Goal: Obtain resource: Obtain resource

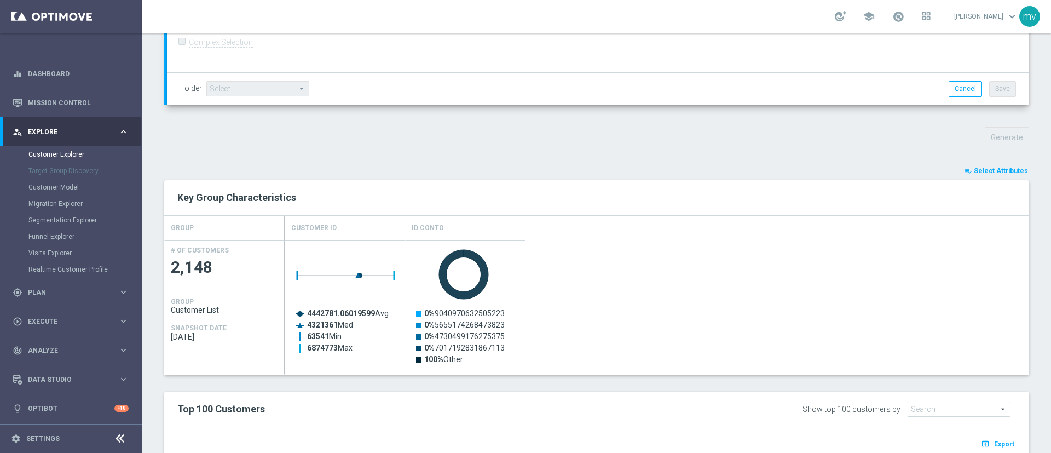
scroll to position [324, 0]
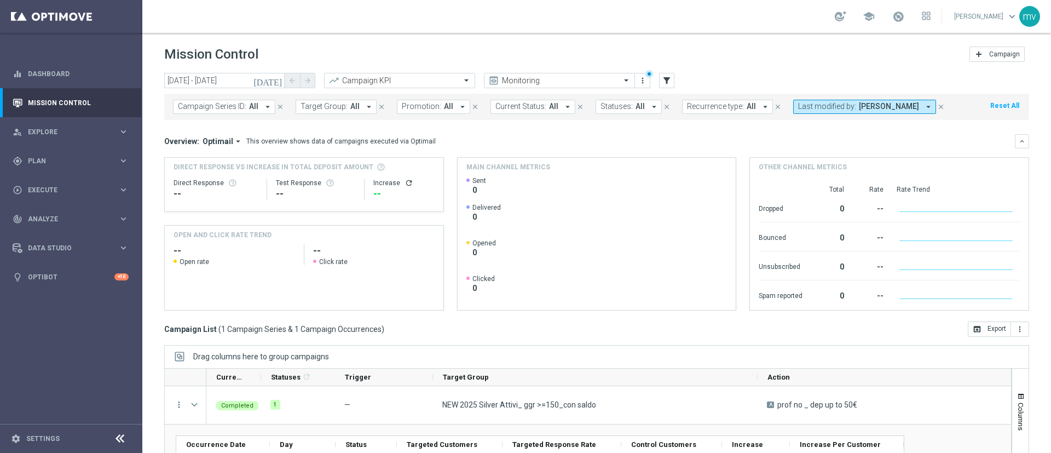
scroll to position [117, 0]
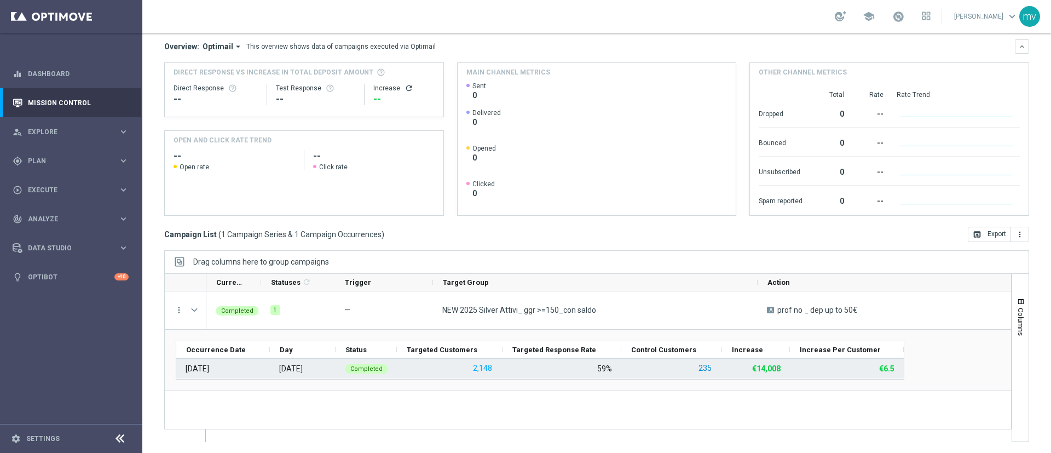
click at [706, 367] on button "235" at bounding box center [704, 368] width 15 height 14
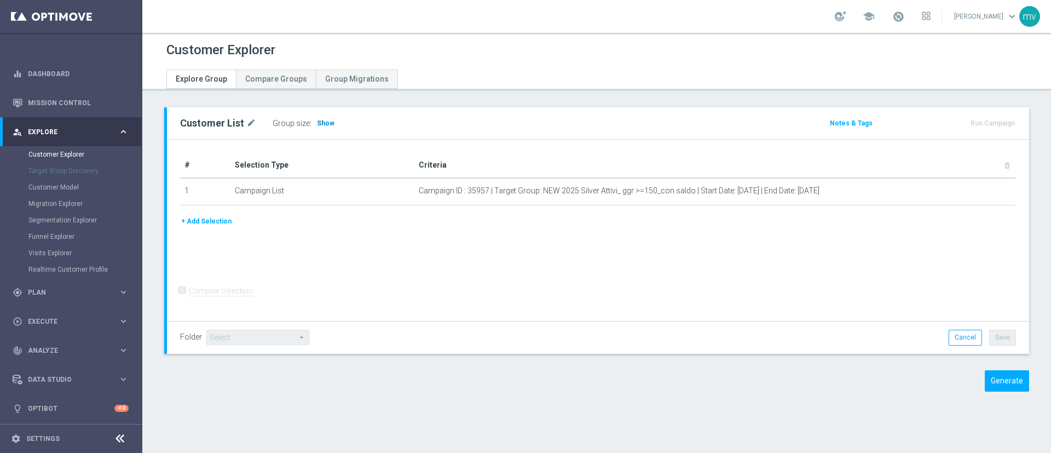
click at [320, 123] on span "Show" at bounding box center [326, 123] width 18 height 8
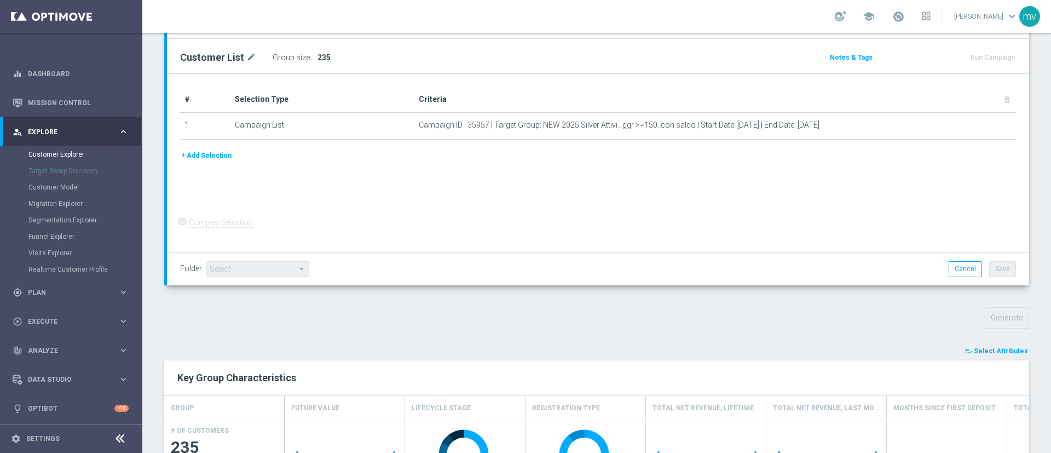
scroll to position [328, 0]
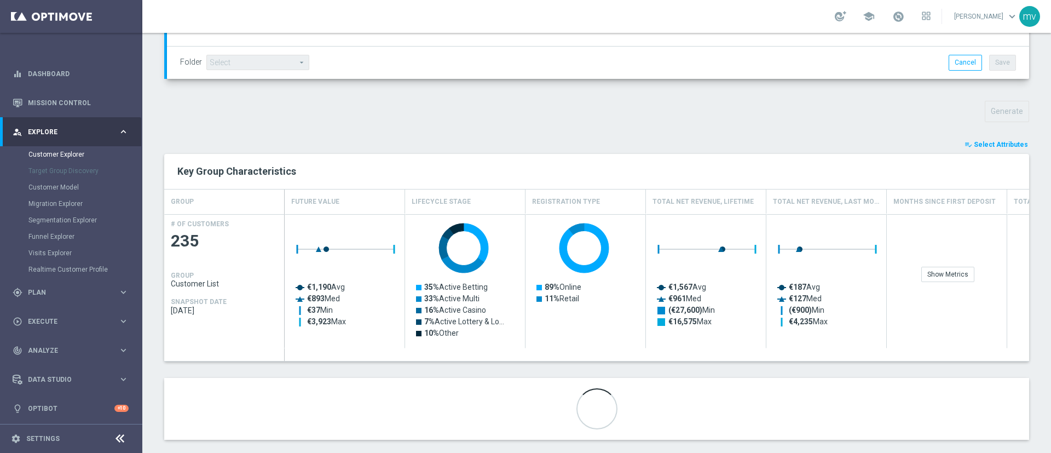
click at [977, 143] on span "Select Attributes" at bounding box center [1000, 145] width 54 height 8
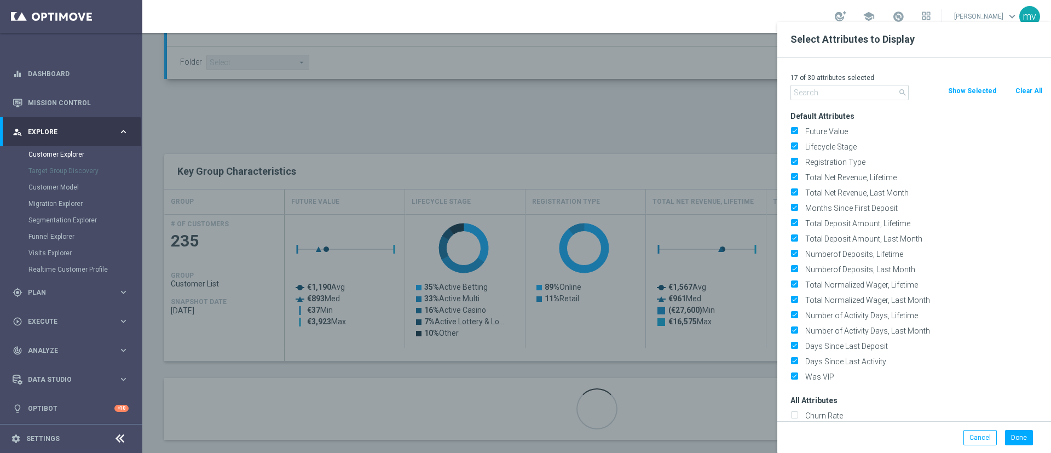
click at [1035, 91] on button "Clear All" at bounding box center [1028, 91] width 29 height 12
checkbox input "false"
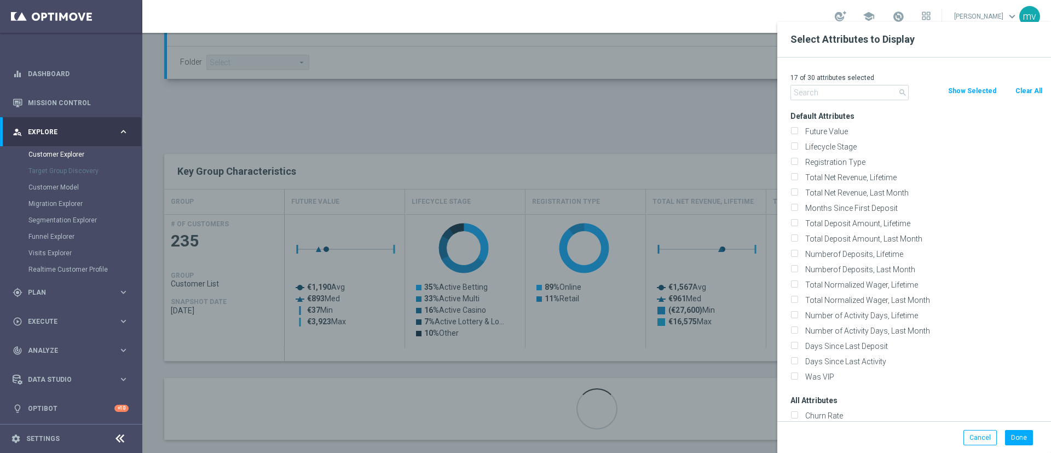
checkbox input "false"
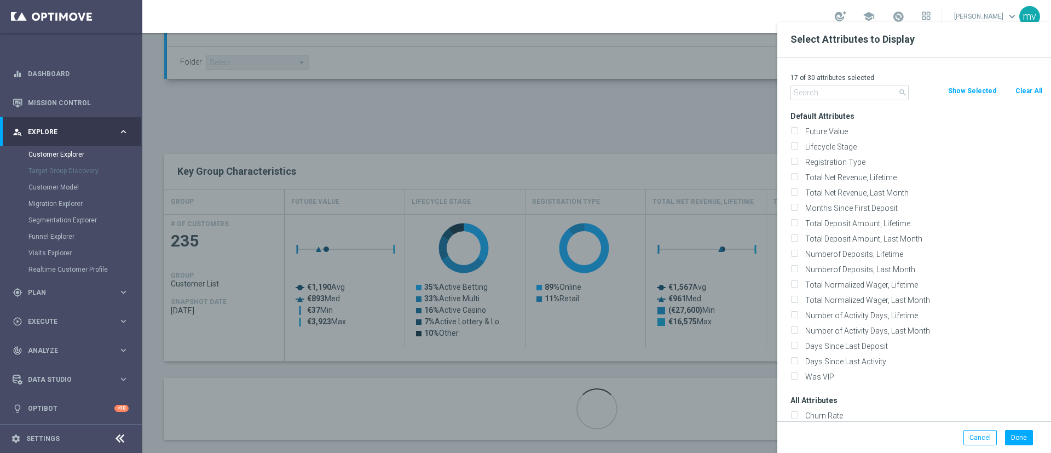
checkbox input "false"
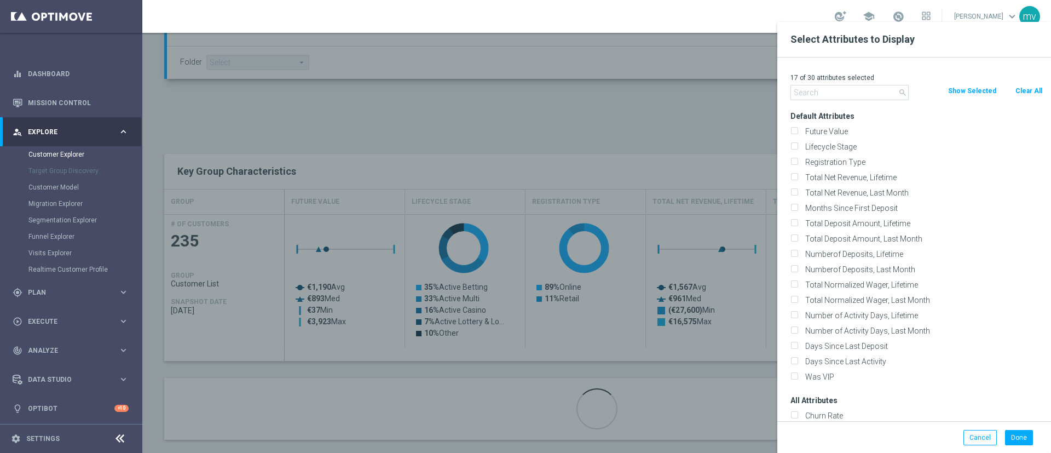
checkbox input "false"
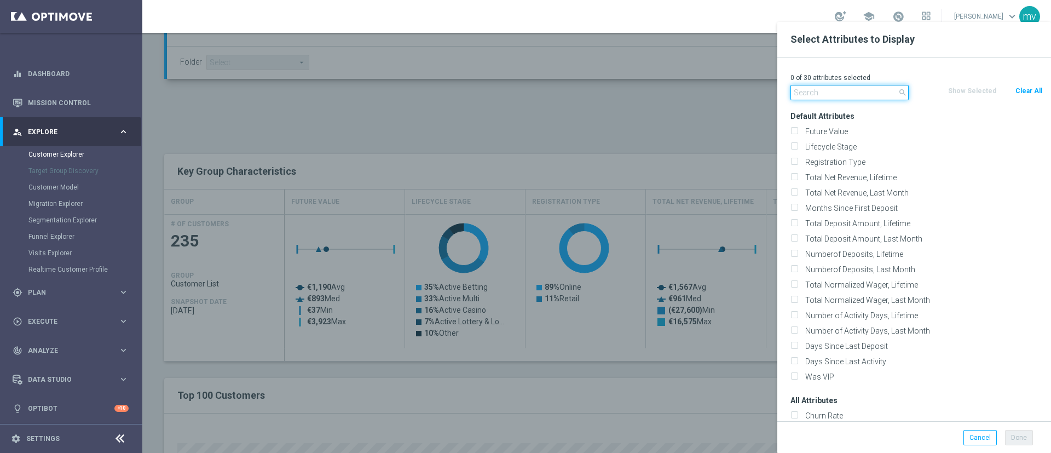
click at [867, 94] on input "text" at bounding box center [849, 92] width 118 height 15
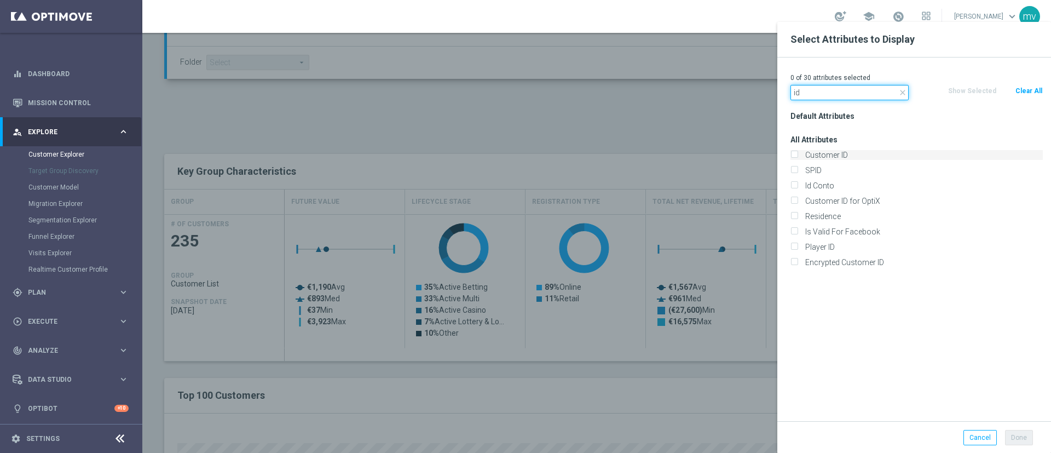
type input "id"
click at [801, 150] on label "Customer ID" at bounding box center [921, 155] width 241 height 10
click at [795, 153] on input "Customer ID" at bounding box center [793, 156] width 7 height 7
checkbox input "true"
click at [796, 183] on input "Id Conto" at bounding box center [793, 186] width 7 height 7
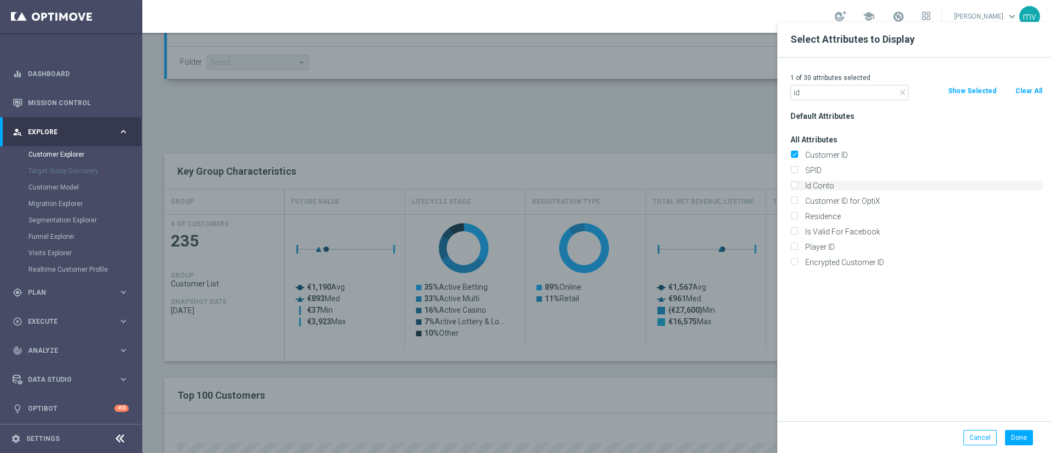
checkbox input "true"
click at [1018, 434] on button "Done" at bounding box center [1019, 437] width 28 height 15
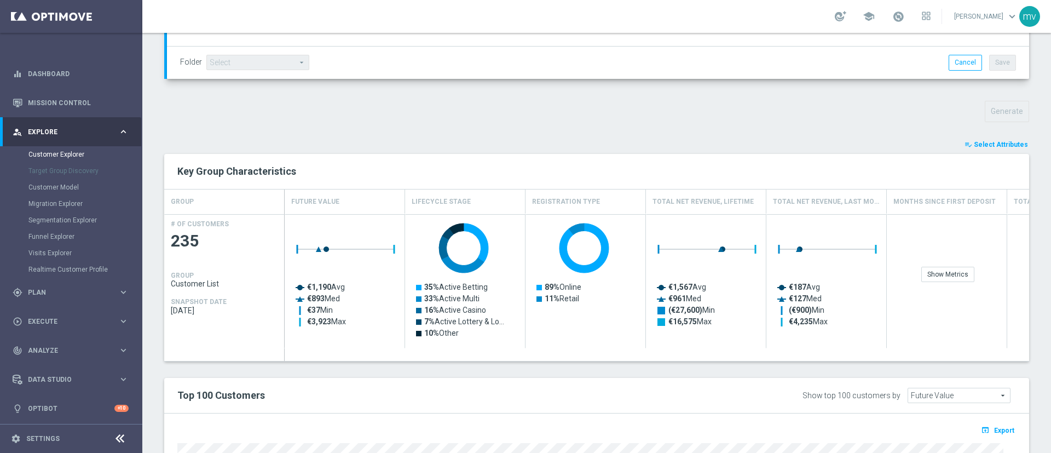
type input "Search"
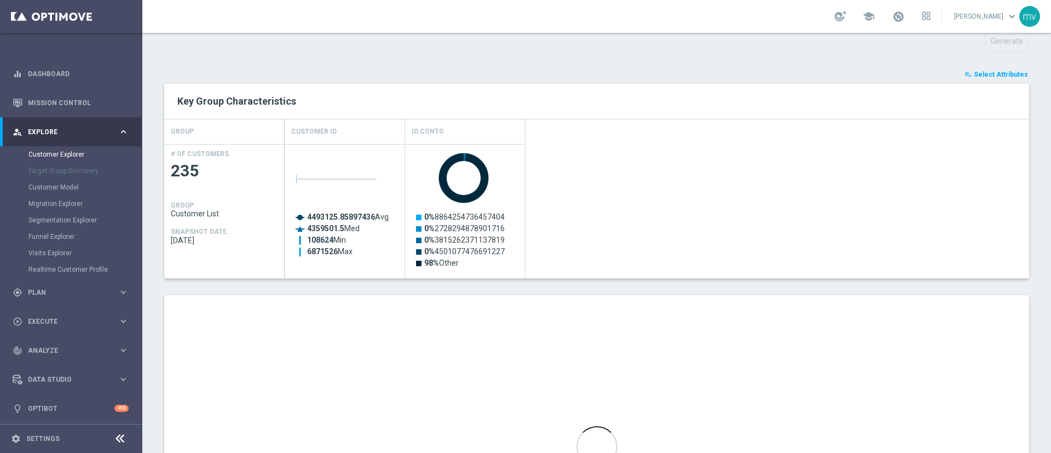
scroll to position [492, 0]
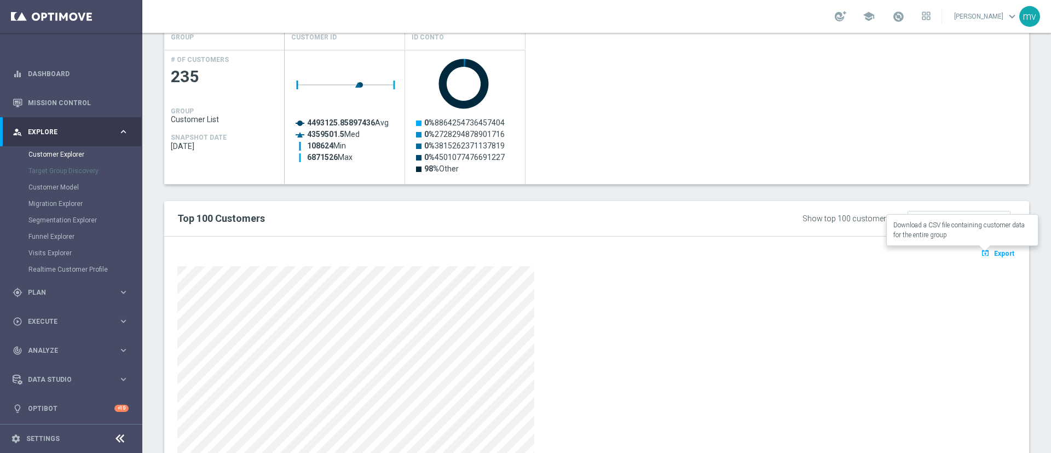
click at [994, 251] on span "Export" at bounding box center [1004, 254] width 20 height 8
